Goal: Book appointment/travel/reservation

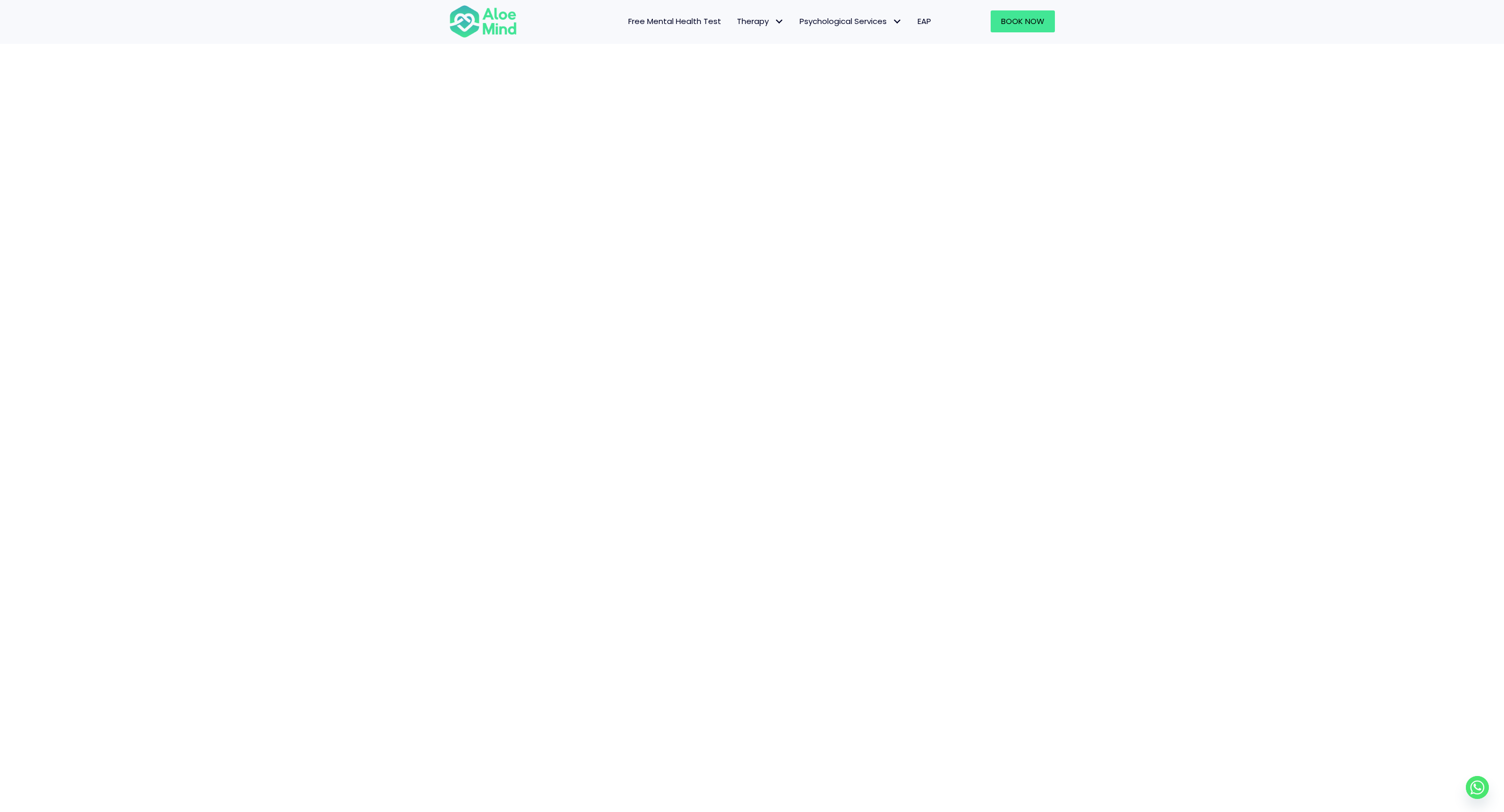
scroll to position [191, 0]
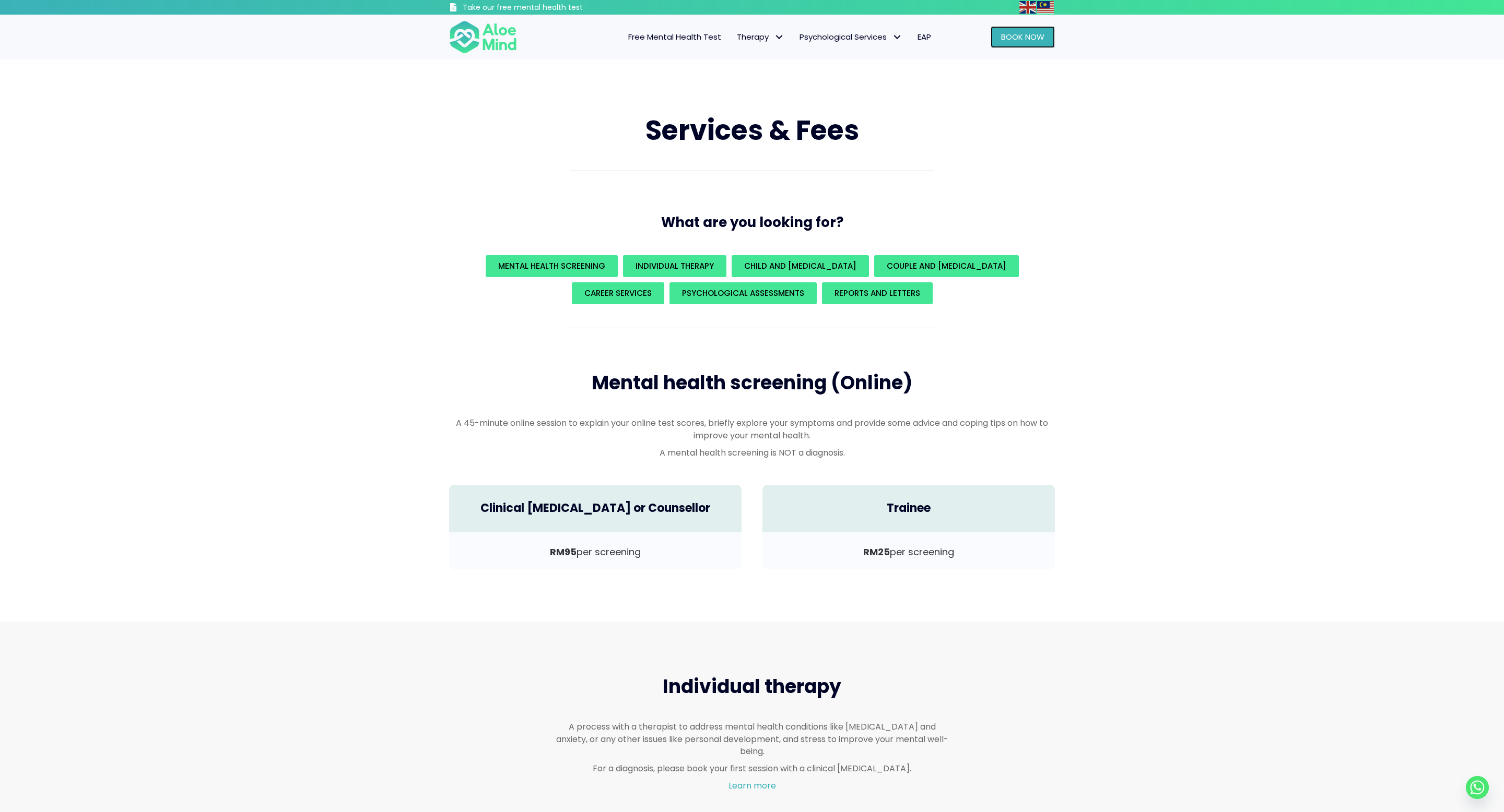
click at [1033, 32] on span "Book Now" at bounding box center [1023, 36] width 44 height 11
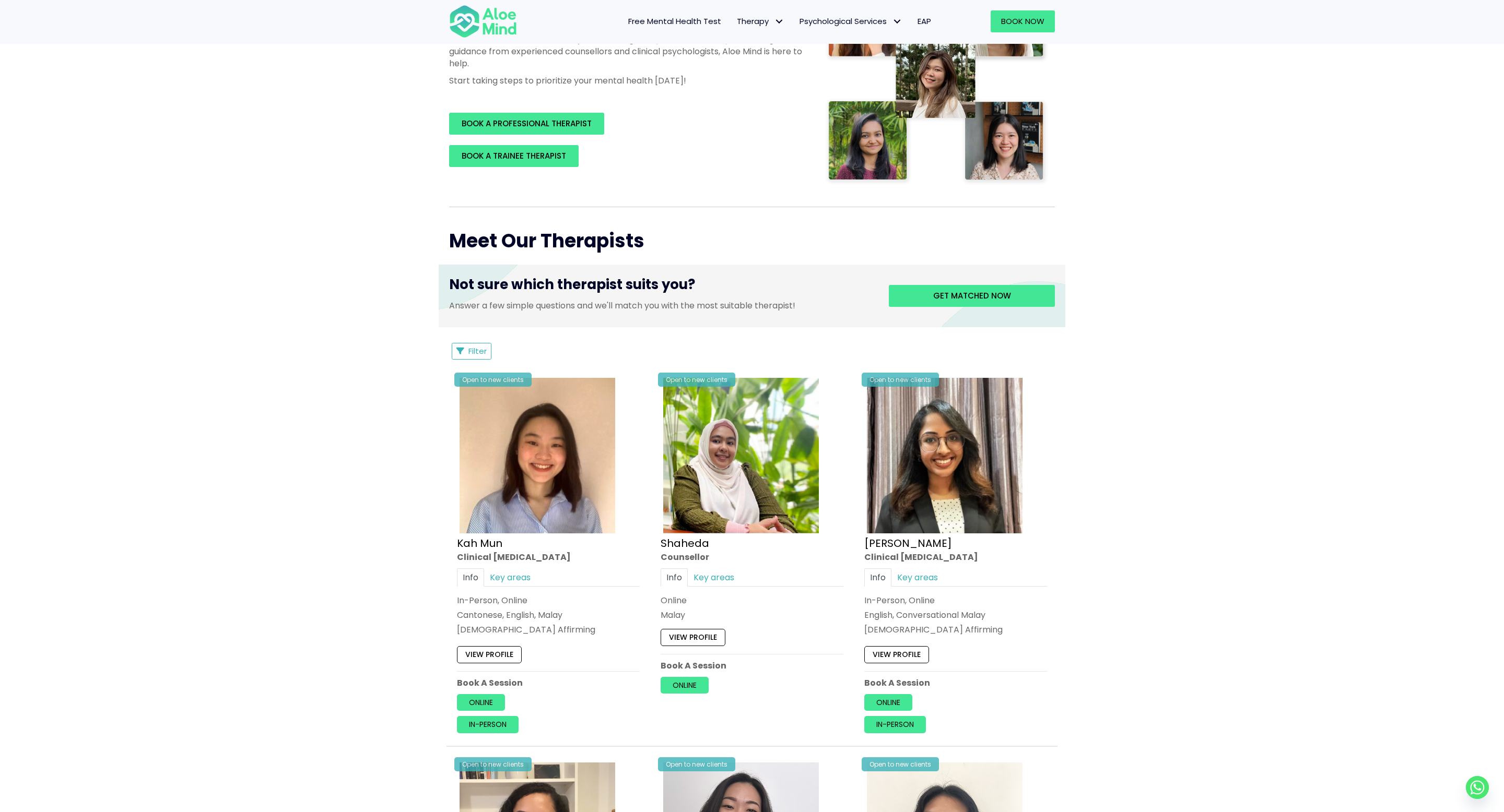
scroll to position [233, 0]
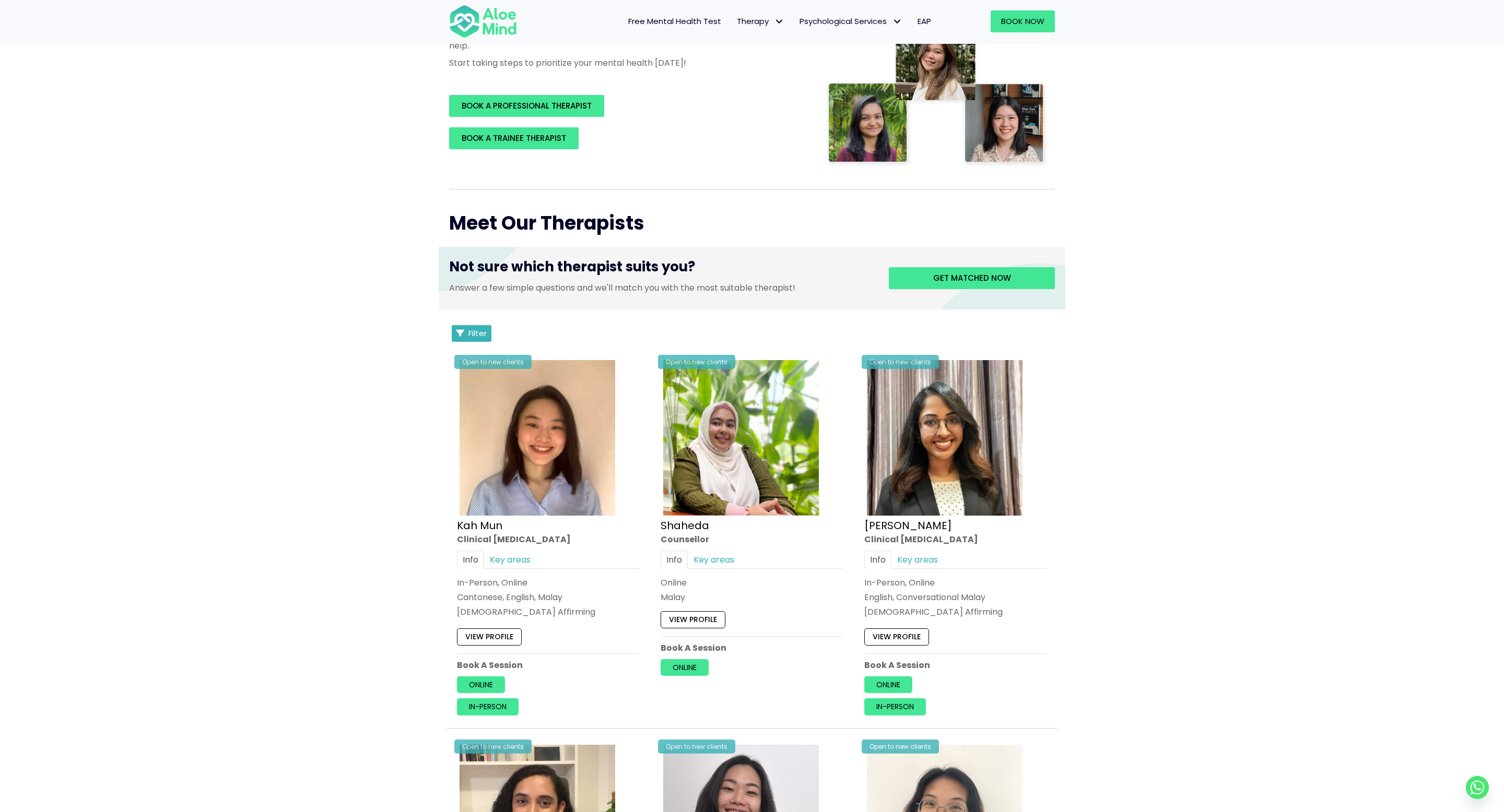
click at [479, 332] on span "Filter" at bounding box center [477, 333] width 19 height 11
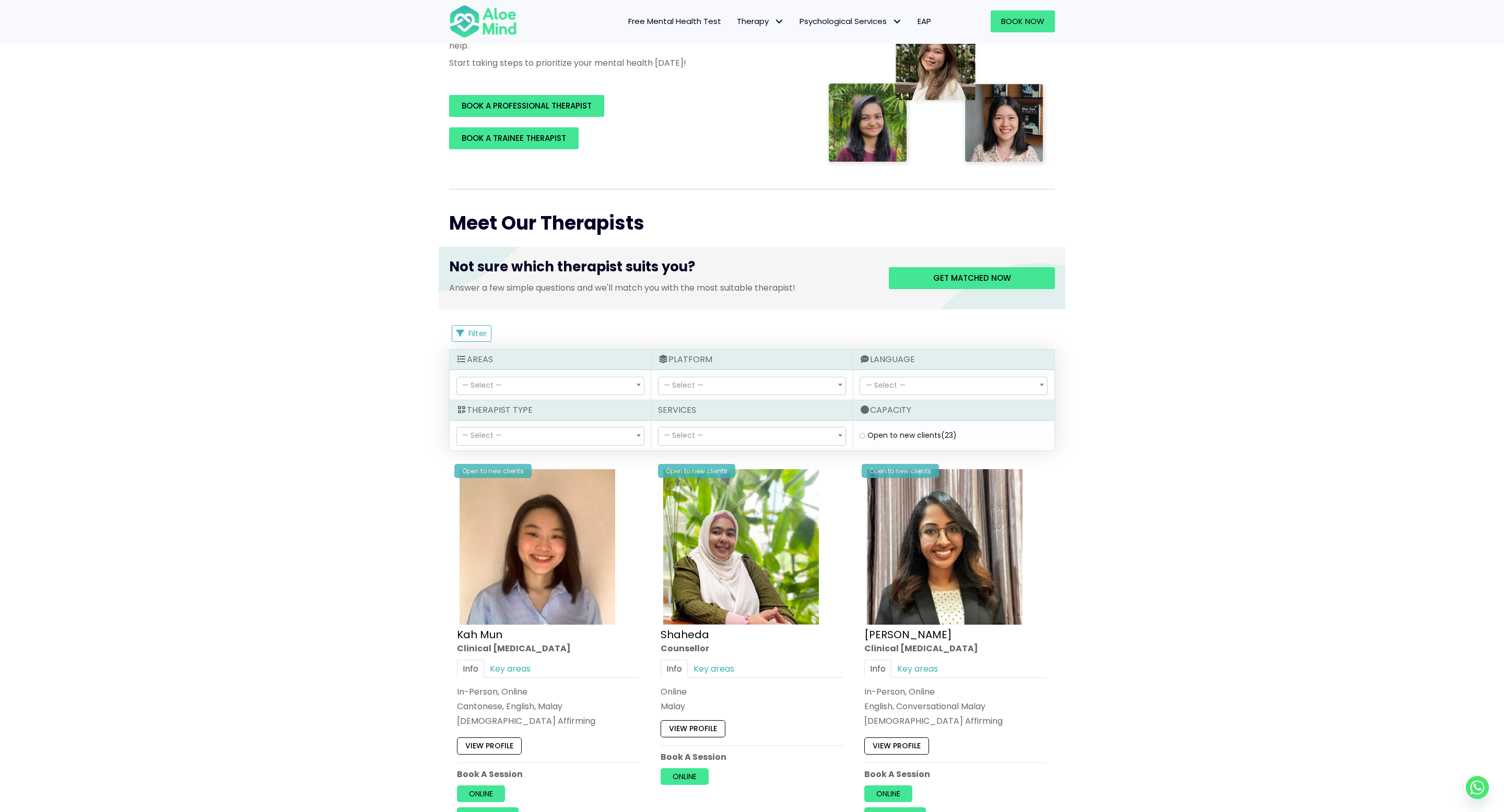
click at [510, 435] on span "— Select —" at bounding box center [550, 436] width 187 height 18
click at [507, 382] on span "— Select —" at bounding box center [550, 386] width 187 height 18
select select "46"
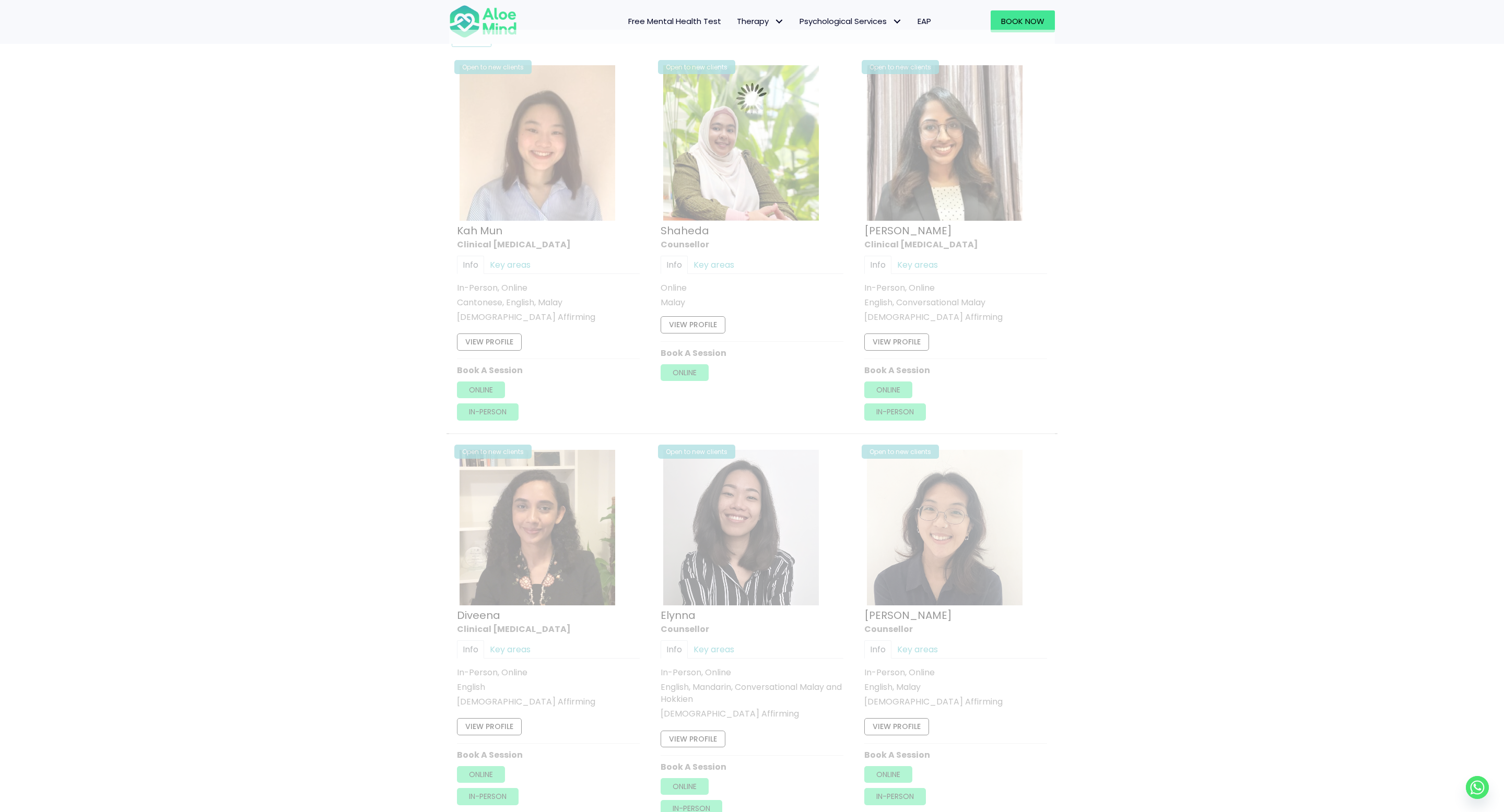
scroll to position [558, 0]
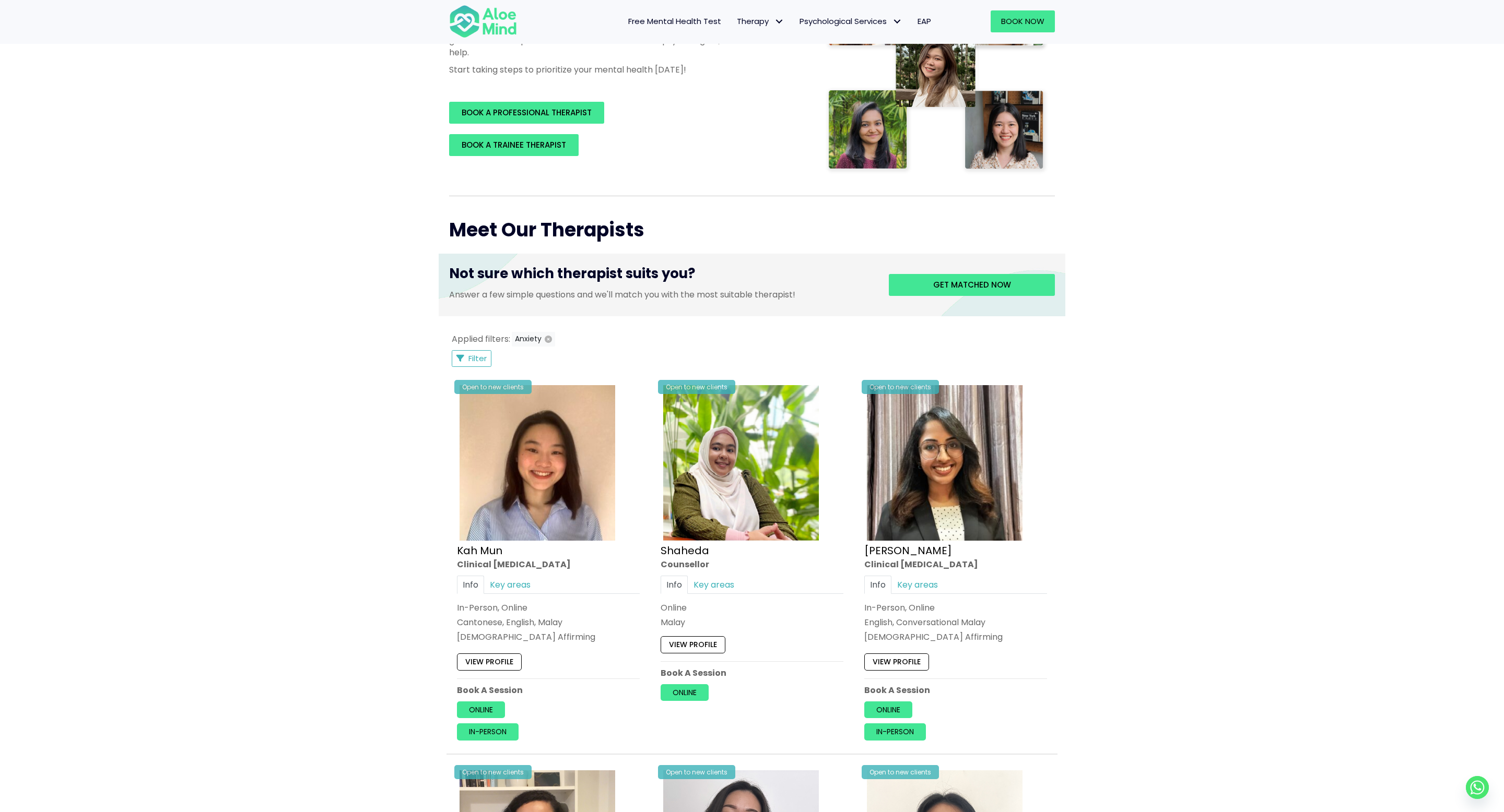
scroll to position [227, 0]
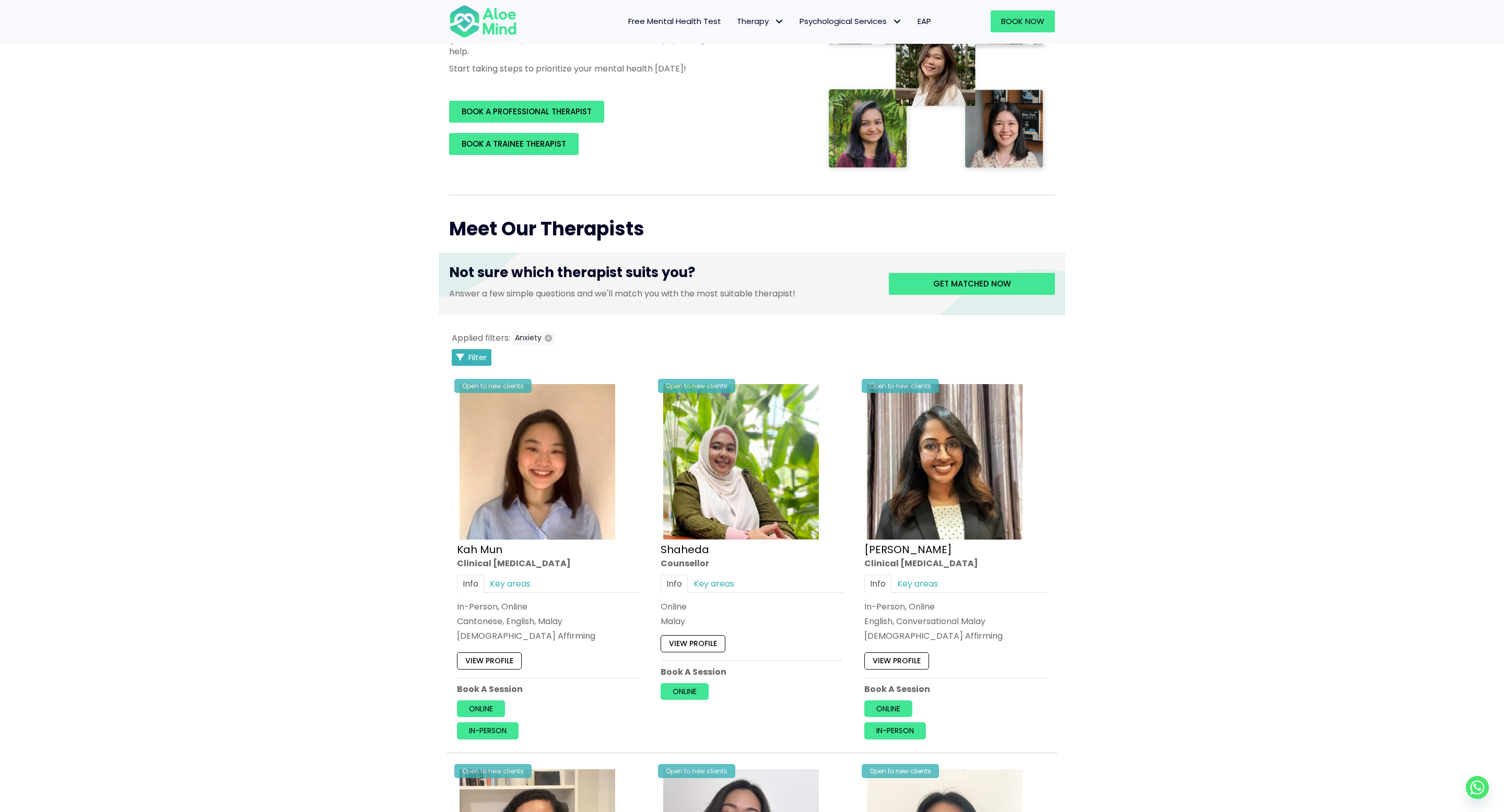
click at [479, 359] on span "Filter" at bounding box center [477, 357] width 19 height 11
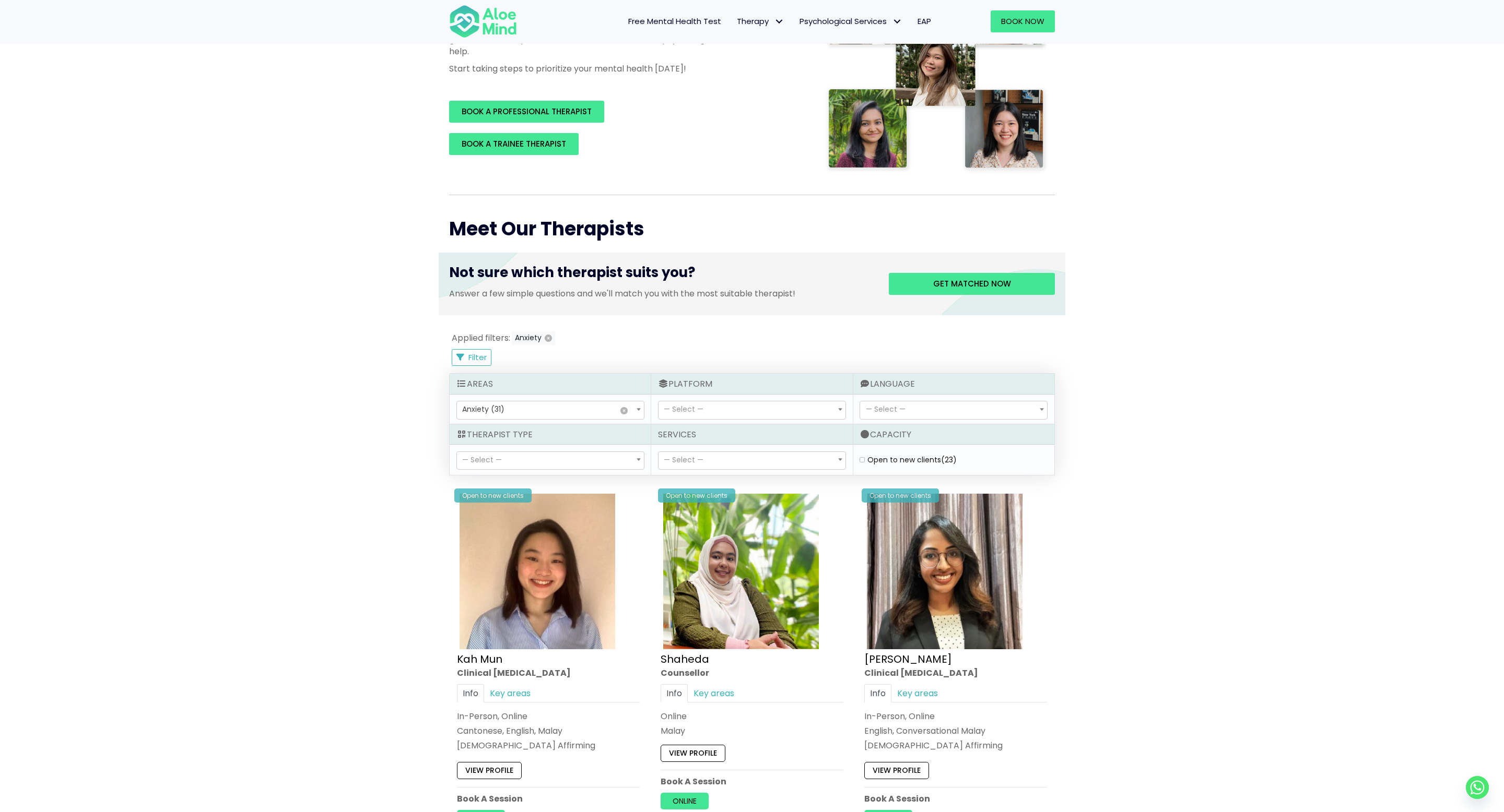
click at [858, 457] on div "Open to new clients (23)" at bounding box center [953, 460] width 193 height 17
click at [867, 457] on label "Open to new clients (23)" at bounding box center [912, 460] width 90 height 10
click at [860, 457] on clients "Open to new clients (23)" at bounding box center [862, 460] width 5 height 7
checkbox clients "true"
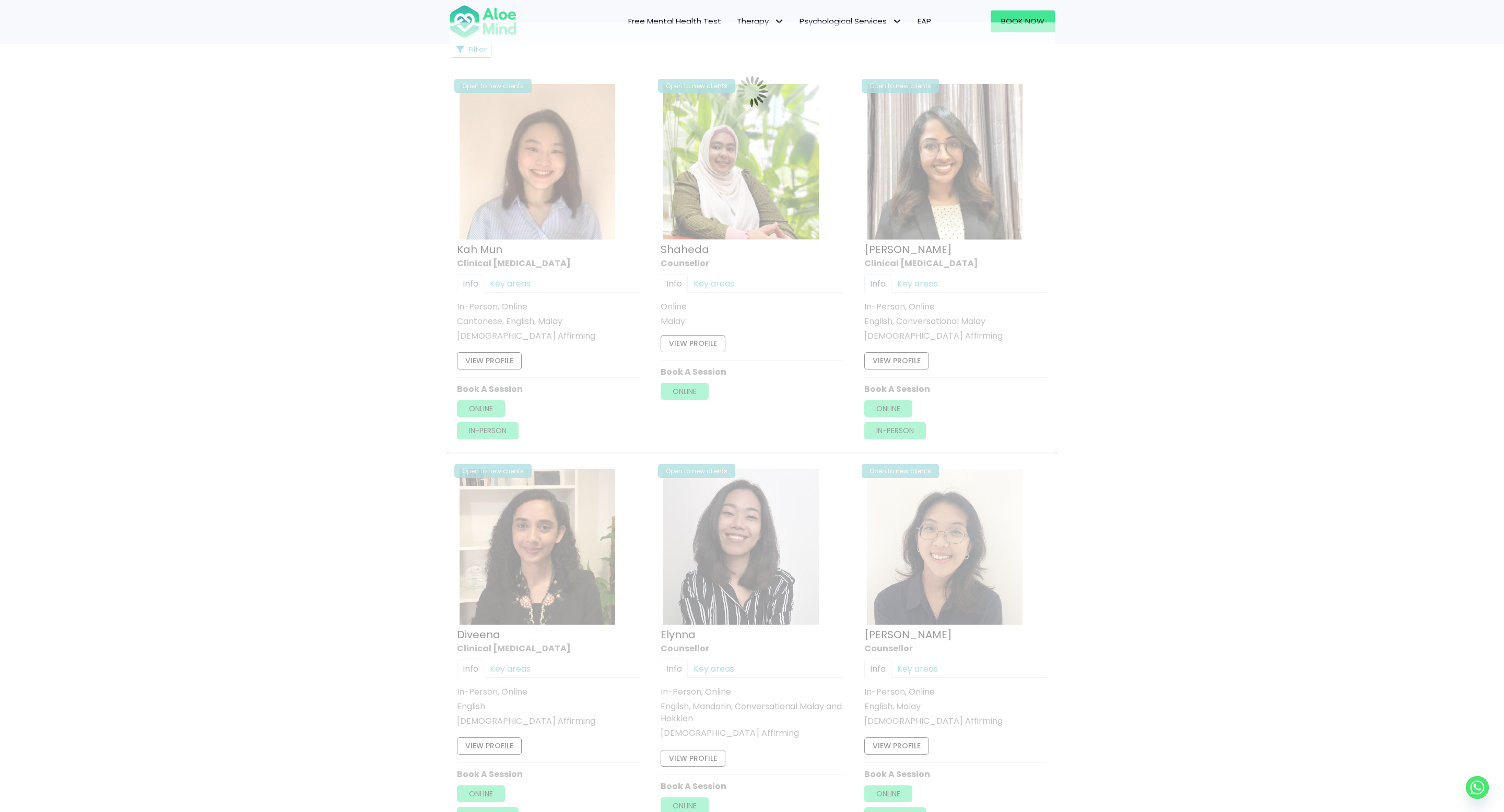
scroll to position [558, 0]
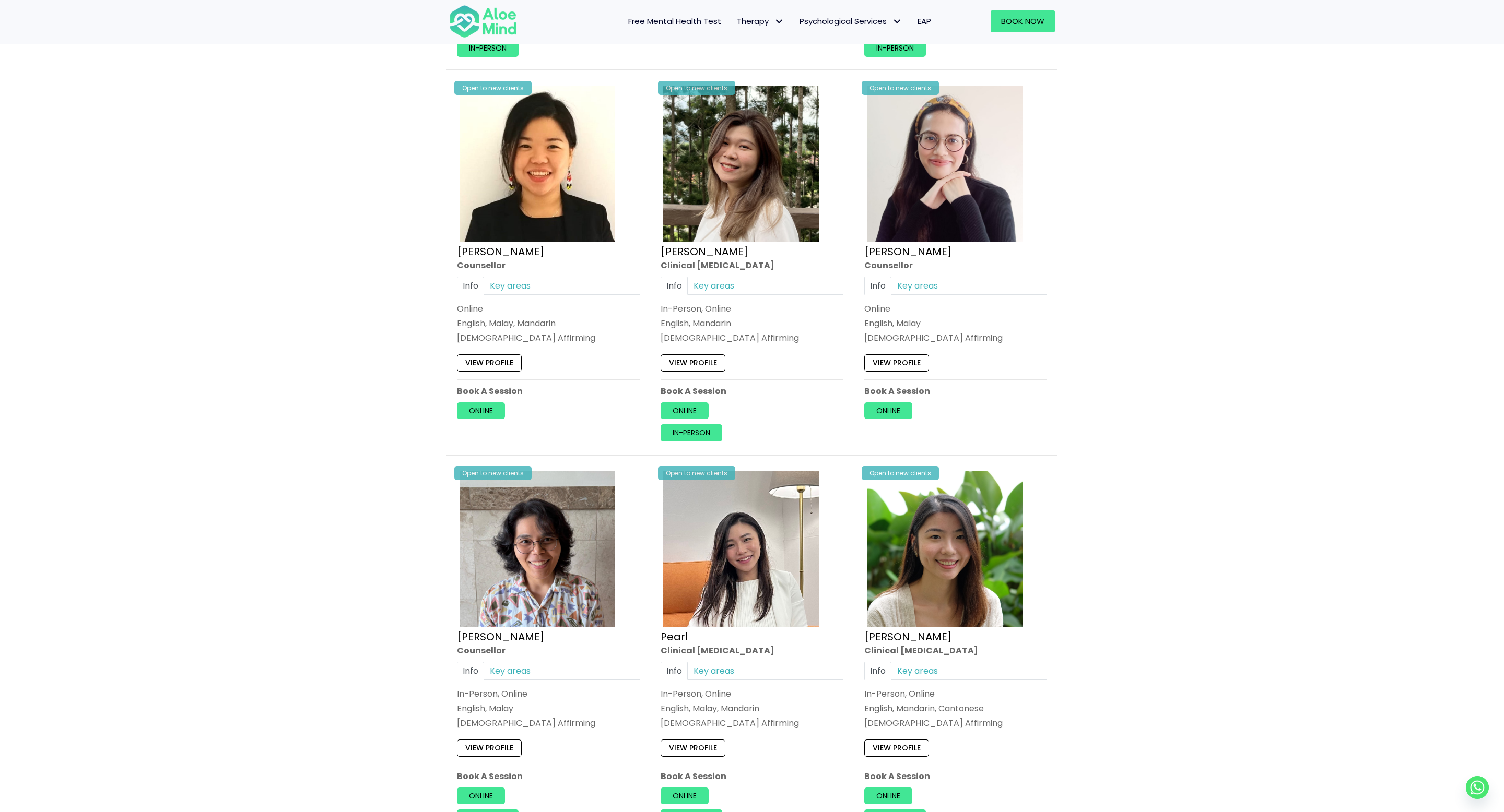
scroll to position [1683, 0]
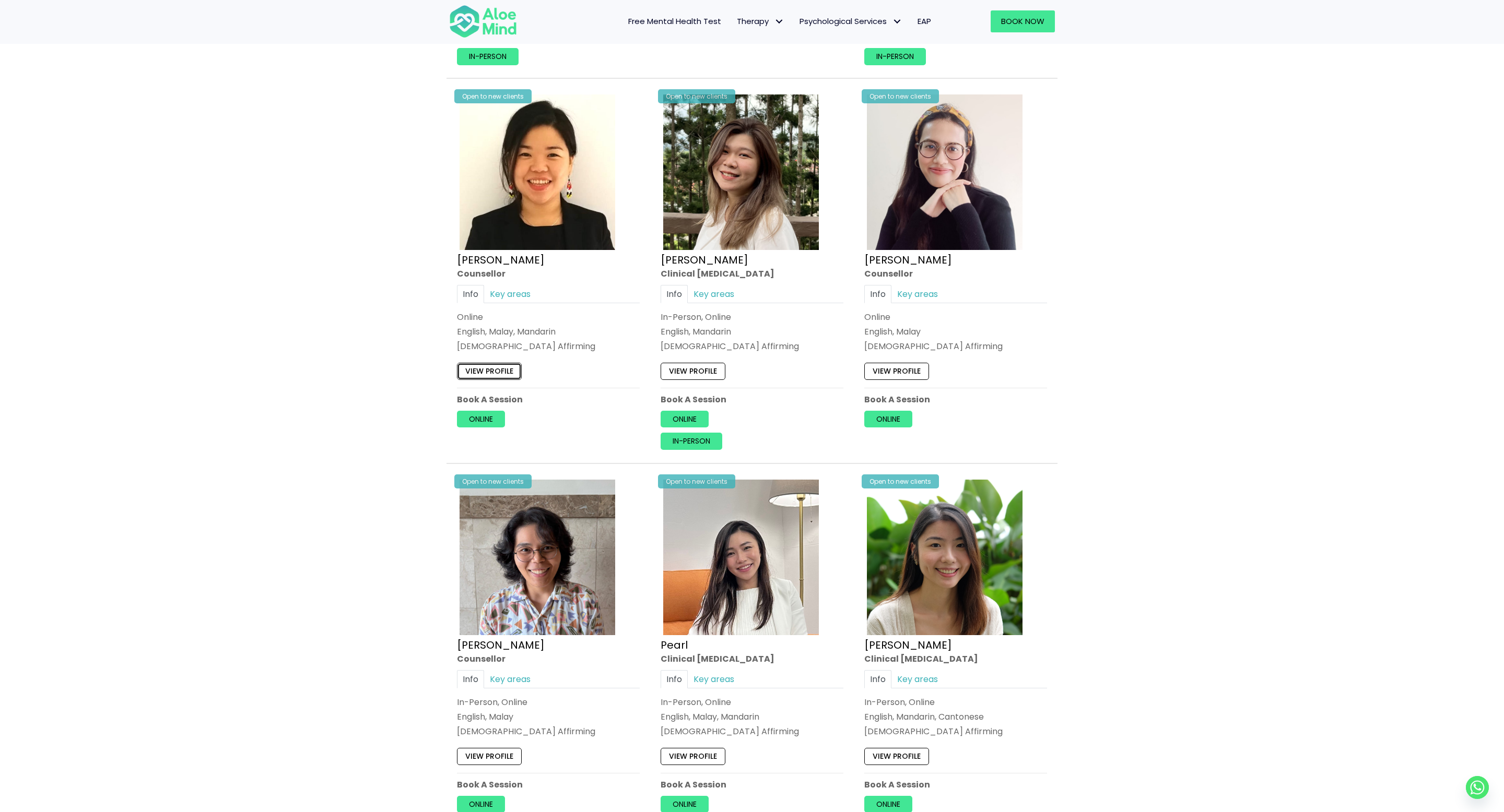
click at [490, 371] on link "View profile" at bounding box center [489, 371] width 65 height 17
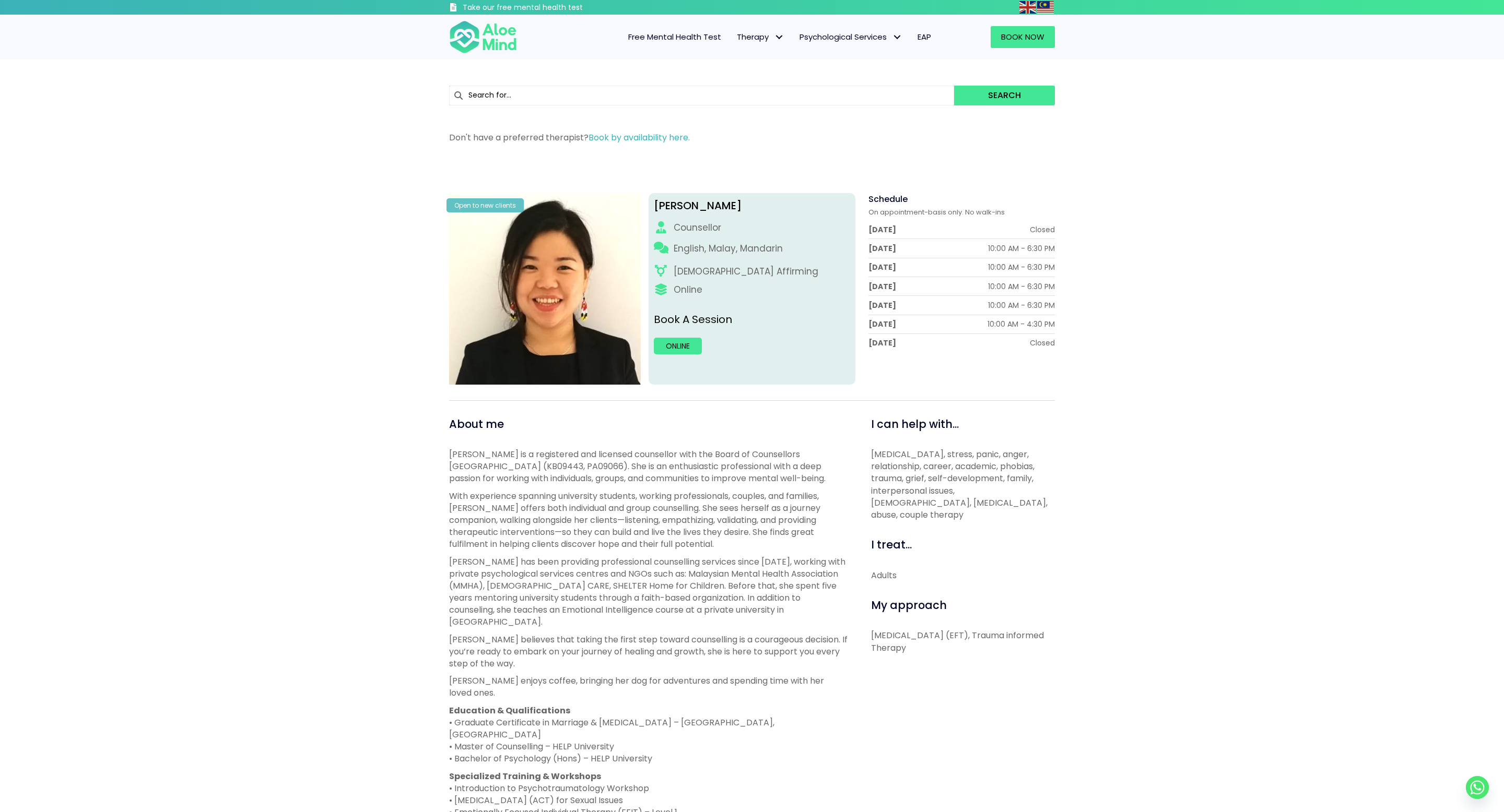
click at [334, 572] on div "[PERSON_NAME] Open to new clients [PERSON_NAME] English, Malay, Mandarin [DEMOG…" at bounding box center [752, 614] width 1504 height 909
